Goal: Task Accomplishment & Management: Use online tool/utility

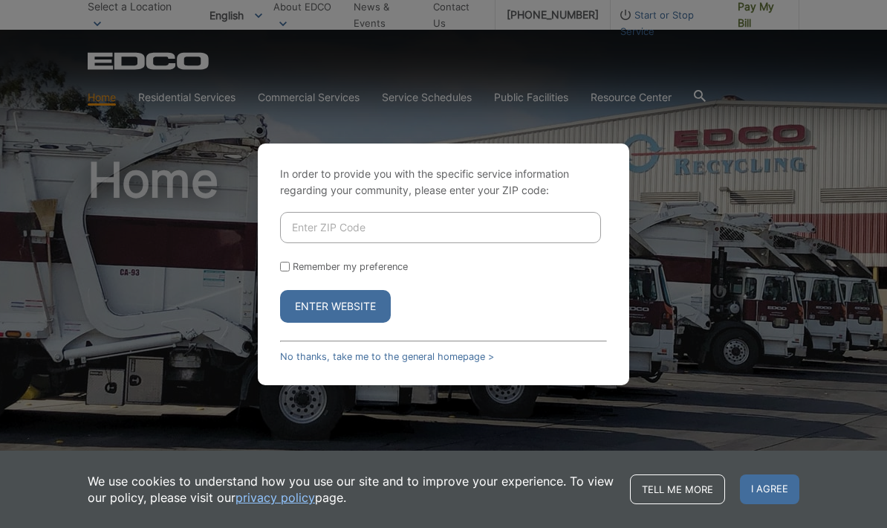
click at [384, 243] on input "Enter ZIP Code" at bounding box center [440, 227] width 321 height 31
type input "92026"
click at [354, 323] on button "Enter Website" at bounding box center [335, 306] width 111 height 33
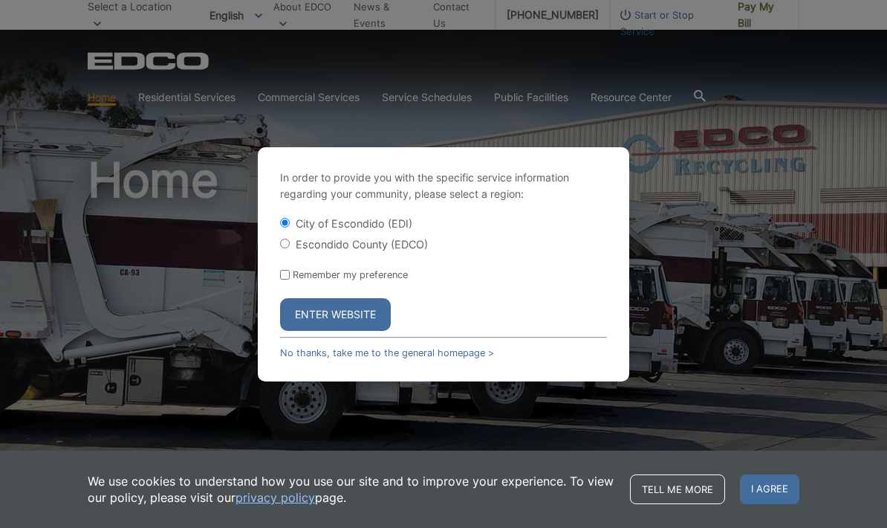
click at [290, 248] on input "Escondido County (EDCO)" at bounding box center [285, 244] width 10 height 10
radio input "true"
click at [377, 331] on button "Enter Website" at bounding box center [335, 314] width 111 height 33
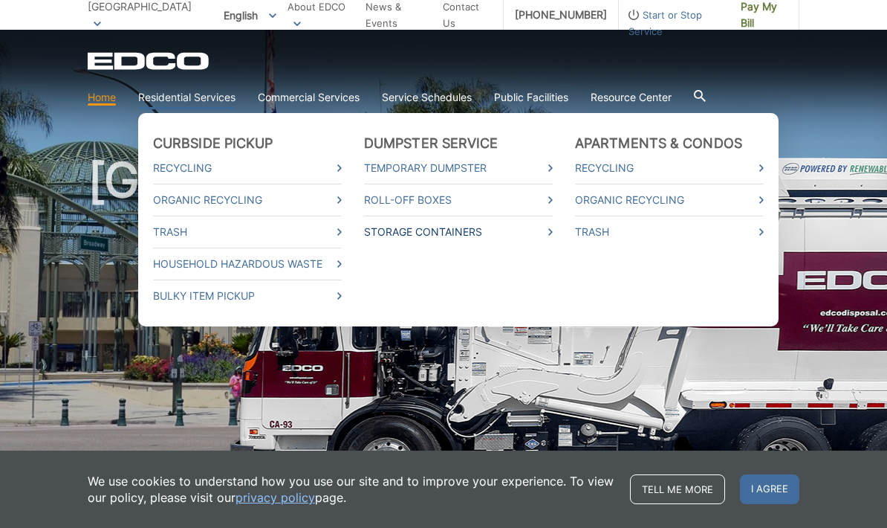
click at [544, 233] on link "Storage Containers" at bounding box center [458, 232] width 189 height 16
click at [332, 201] on link "Organic Recycling" at bounding box center [247, 200] width 189 height 16
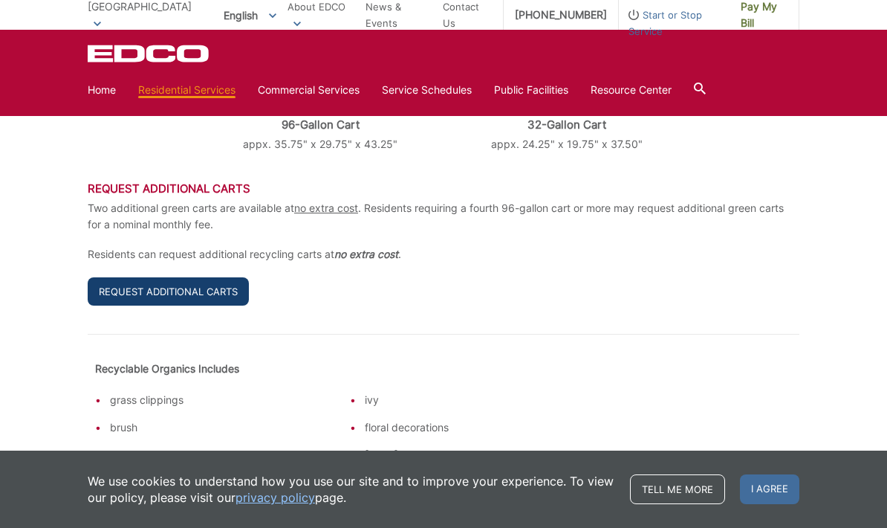
scroll to position [701, 0]
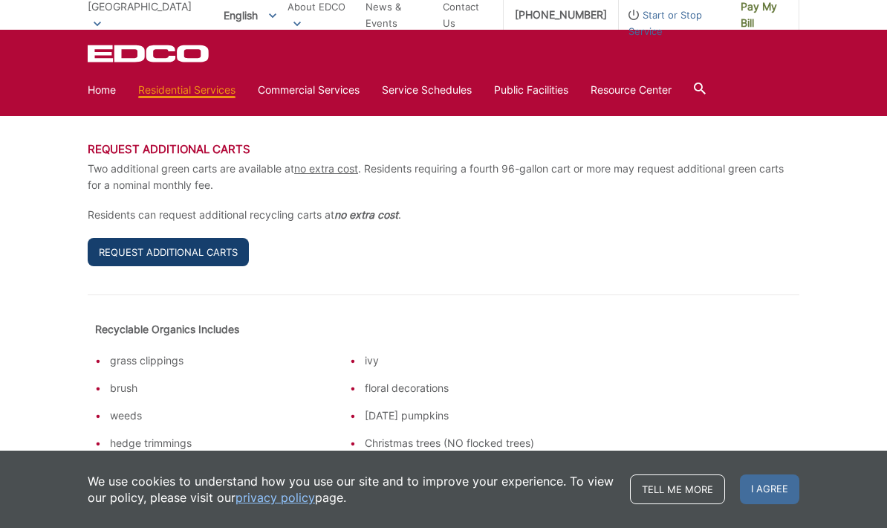
click at [218, 241] on link "Request Additional Carts" at bounding box center [168, 252] width 161 height 28
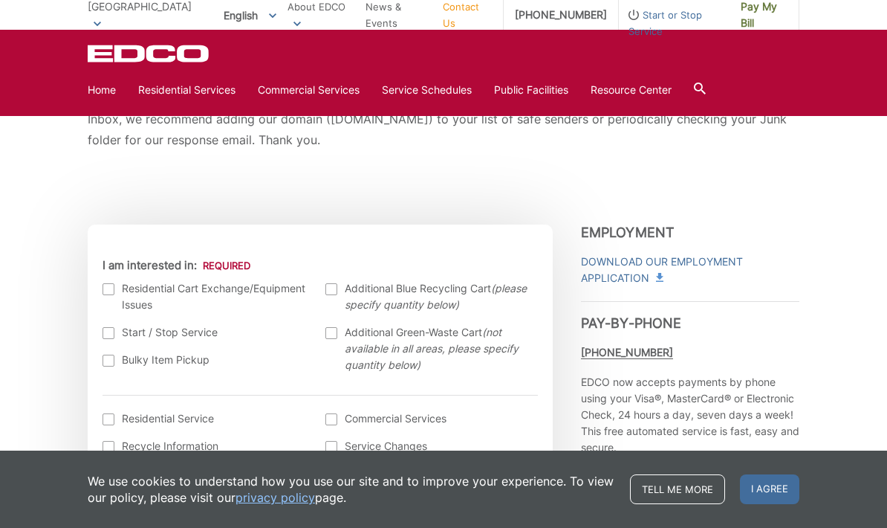
scroll to position [343, 0]
